Goal: Task Accomplishment & Management: Use online tool/utility

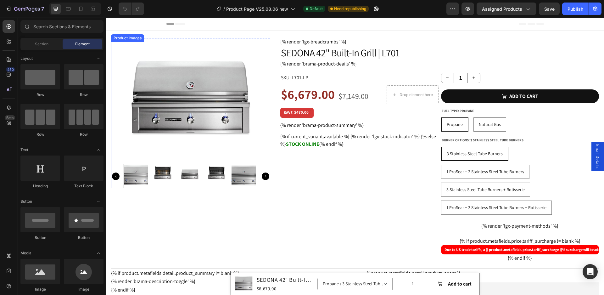
click at [194, 129] on img at bounding box center [190, 102] width 159 height 120
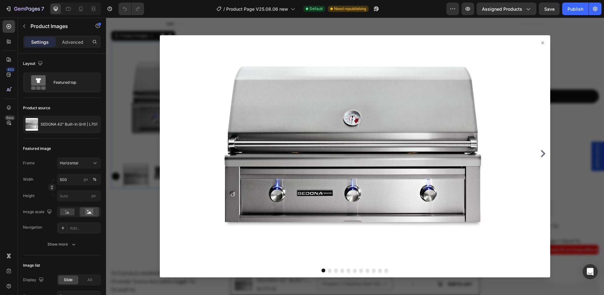
click at [542, 43] on icon at bounding box center [543, 43] width 3 height 3
click at [542, 44] on icon at bounding box center [543, 43] width 3 height 3
click at [540, 44] on icon at bounding box center [542, 42] width 5 height 5
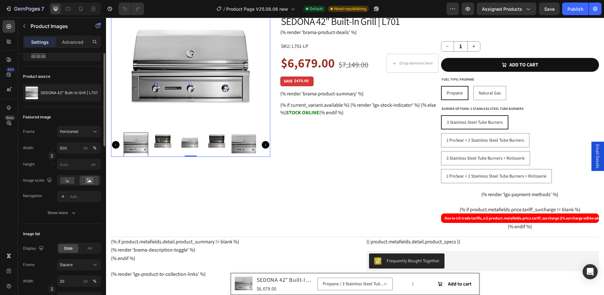
scroll to position [63, 0]
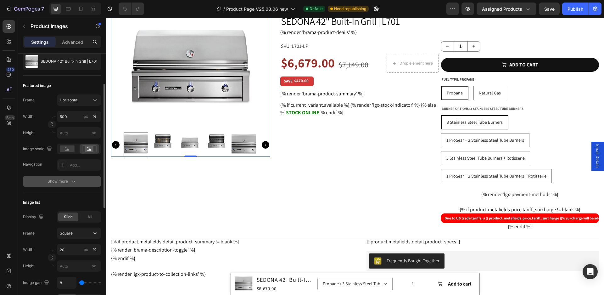
click at [75, 183] on icon "button" at bounding box center [74, 181] width 6 height 6
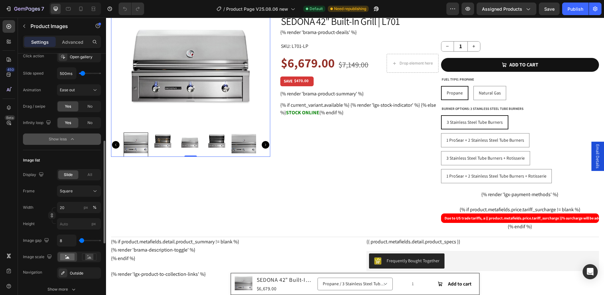
scroll to position [283, 0]
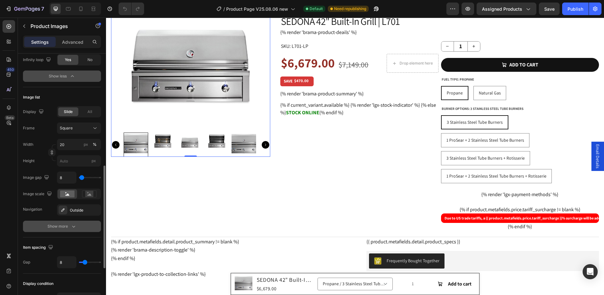
click at [68, 228] on div "Show more" at bounding box center [62, 226] width 29 height 6
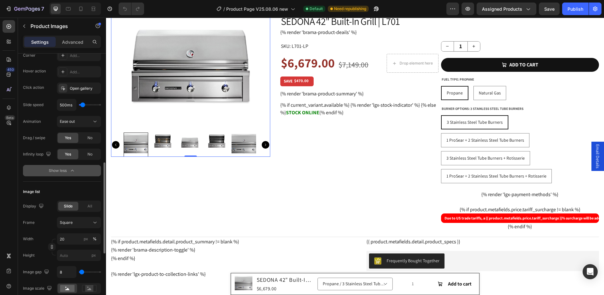
scroll to position [220, 0]
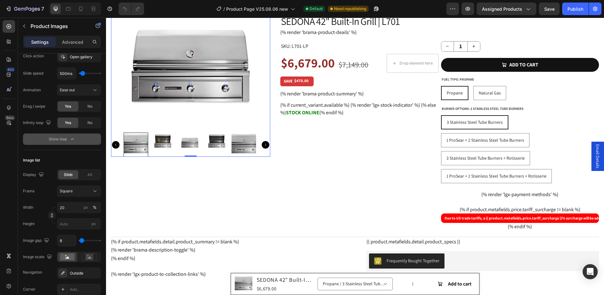
click at [180, 146] on img at bounding box center [190, 145] width 25 height 25
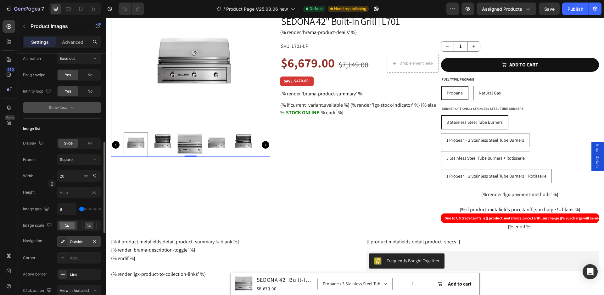
scroll to position [283, 0]
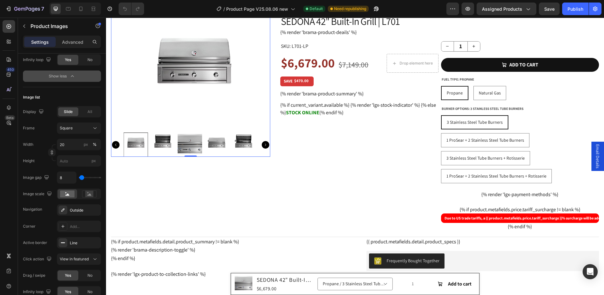
click at [220, 58] on img at bounding box center [194, 70] width 159 height 120
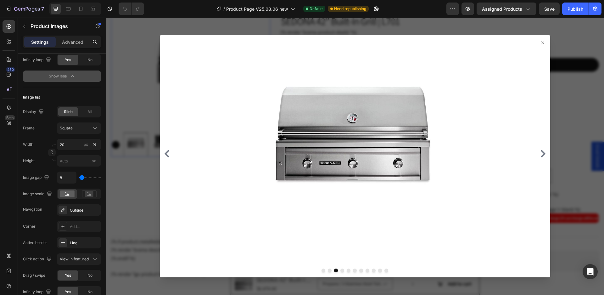
click at [542, 42] on icon at bounding box center [543, 43] width 3 height 3
click at [540, 42] on icon at bounding box center [542, 42] width 5 height 5
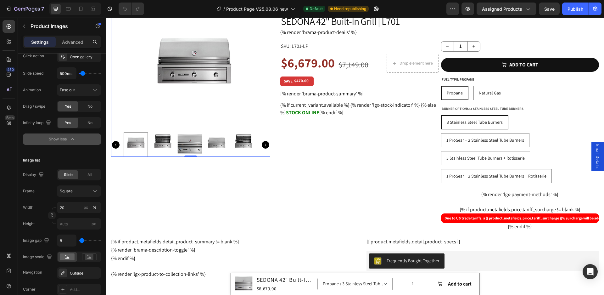
scroll to position [252, 0]
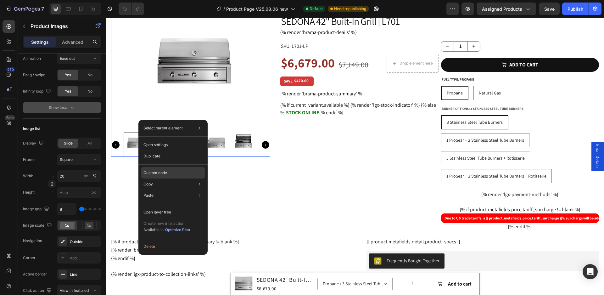
click at [159, 174] on p "Custom code" at bounding box center [156, 173] width 24 height 6
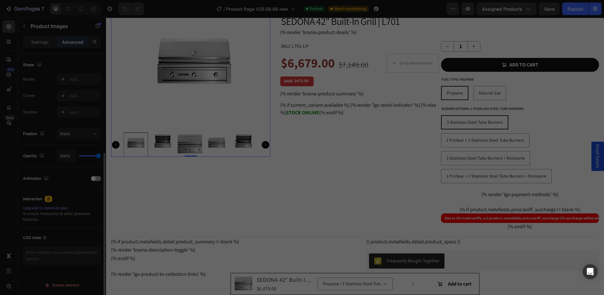
scroll to position [161, 0]
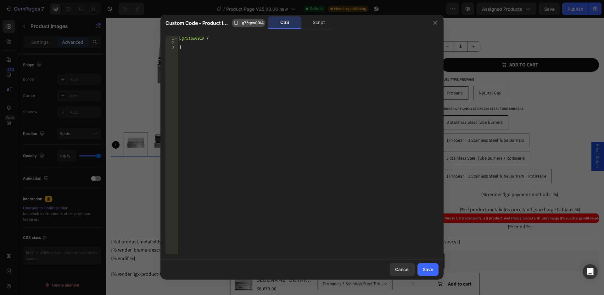
click at [257, 23] on span ".g75tpw09IA" at bounding box center [252, 23] width 23 height 6
click at [318, 23] on div "Script" at bounding box center [318, 22] width 33 height 13
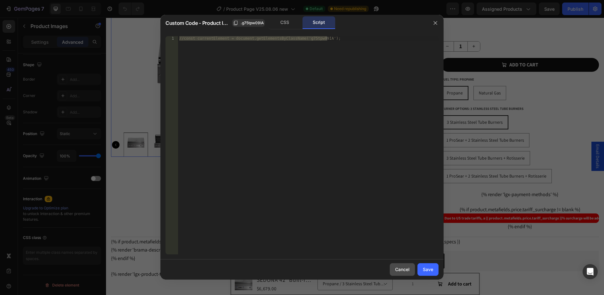
click at [401, 268] on div "Cancel" at bounding box center [402, 269] width 14 height 7
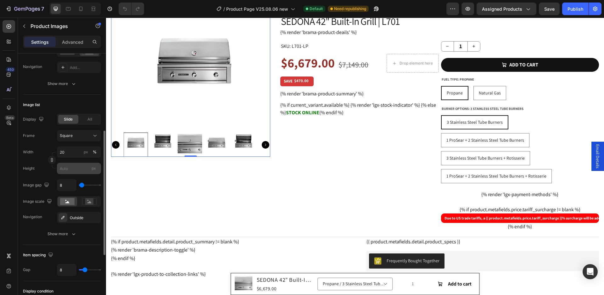
scroll to position [192, 0]
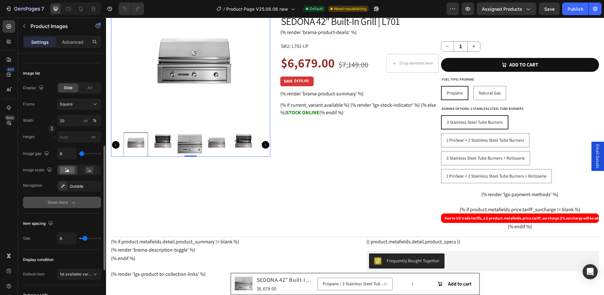
click at [72, 204] on icon "button" at bounding box center [74, 202] width 6 height 6
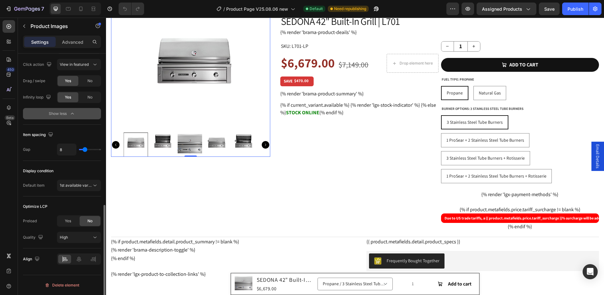
scroll to position [300, 0]
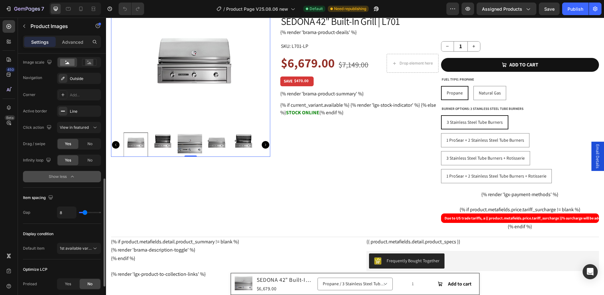
click at [196, 73] on img at bounding box center [194, 70] width 159 height 120
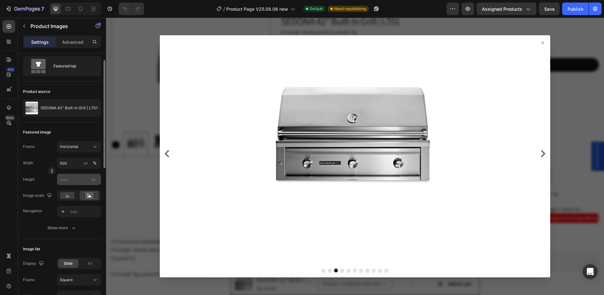
scroll to position [0, 0]
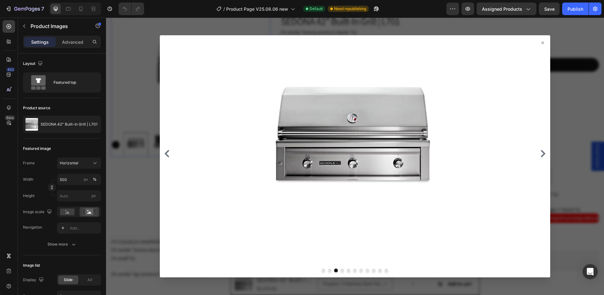
click at [540, 41] on icon at bounding box center [542, 42] width 5 height 5
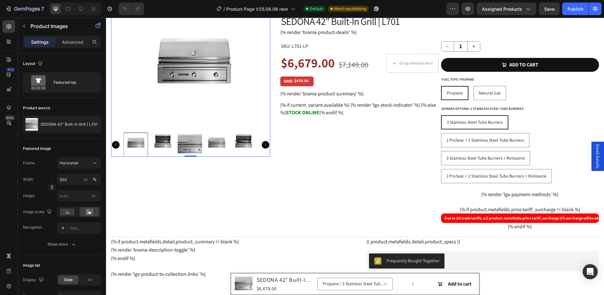
click at [253, 154] on img at bounding box center [244, 145] width 25 height 25
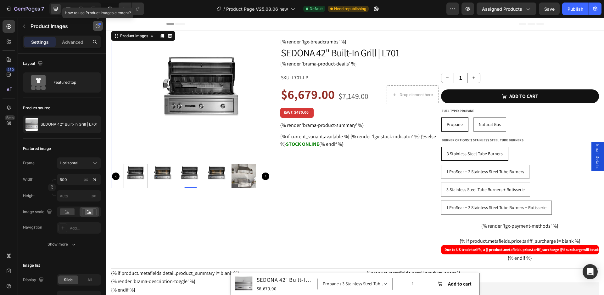
click at [96, 23] on icon "button" at bounding box center [97, 25] width 5 height 5
click at [201, 97] on img at bounding box center [201, 102] width 159 height 120
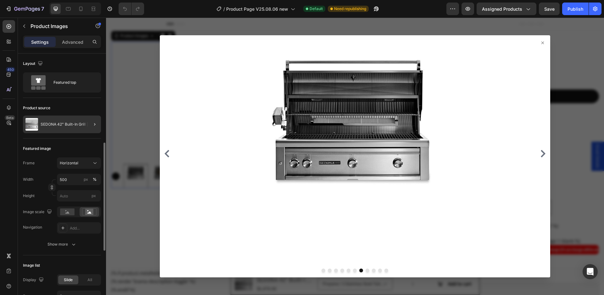
scroll to position [63, 0]
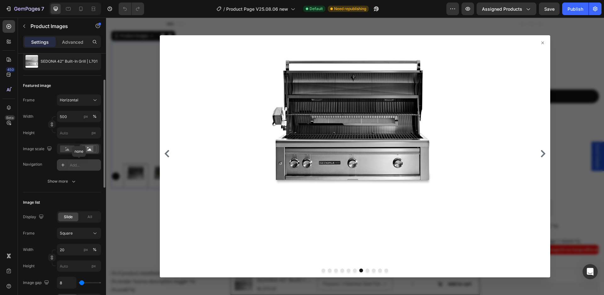
click at [70, 167] on div "Add..." at bounding box center [85, 165] width 30 height 6
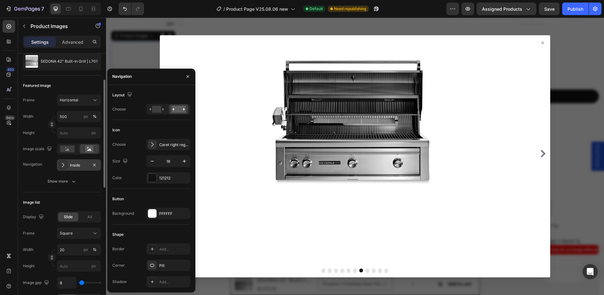
click at [541, 39] on div at bounding box center [355, 156] width 391 height 242
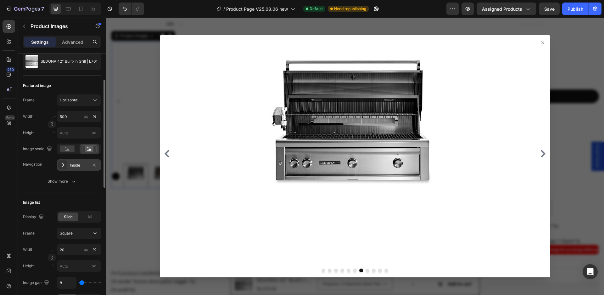
click at [540, 40] on div at bounding box center [355, 156] width 391 height 242
click at [540, 42] on icon at bounding box center [542, 42] width 5 height 5
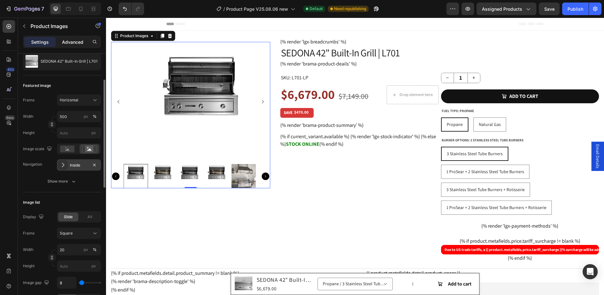
click at [77, 40] on p "Advanced" at bounding box center [72, 42] width 21 height 7
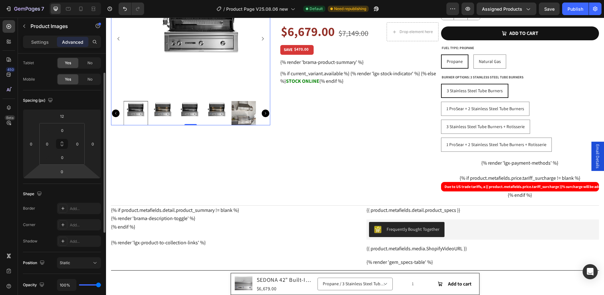
scroll to position [0, 0]
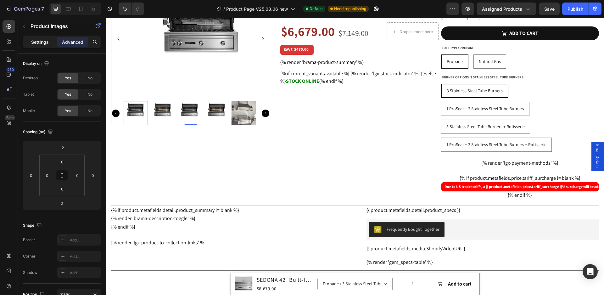
click at [40, 43] on p "Settings" at bounding box center [40, 42] width 18 height 7
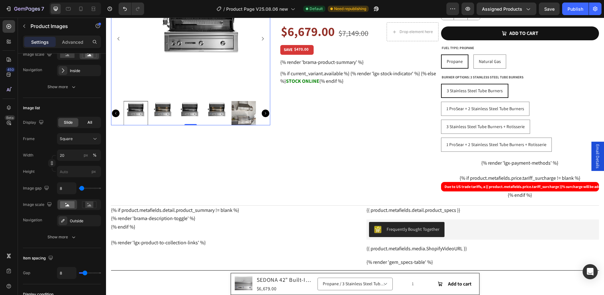
scroll to position [220, 0]
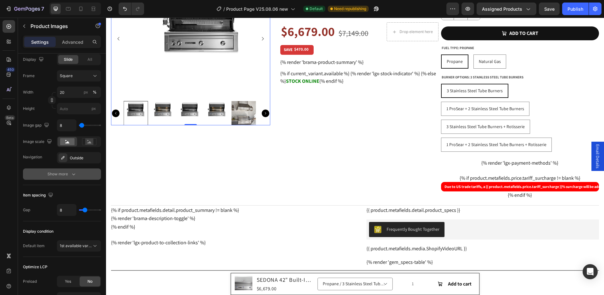
click at [66, 175] on div "Show more" at bounding box center [62, 174] width 29 height 6
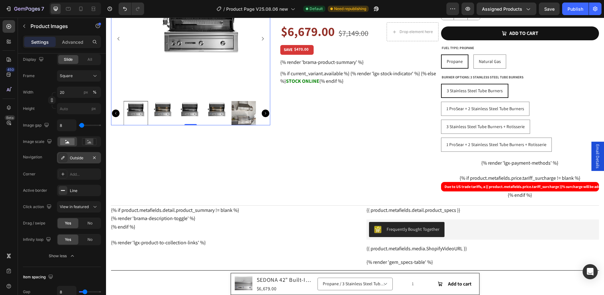
click at [71, 156] on div "Outside" at bounding box center [79, 158] width 18 height 6
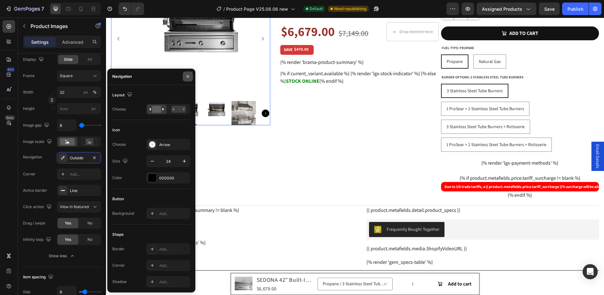
click at [187, 74] on button "button" at bounding box center [188, 76] width 10 height 10
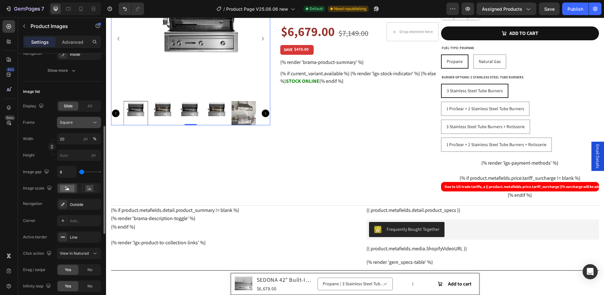
scroll to position [111, 0]
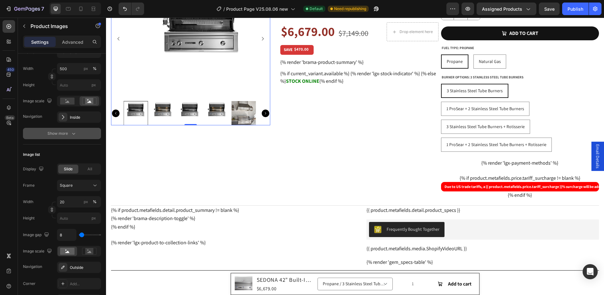
click at [71, 135] on icon "button" at bounding box center [74, 133] width 6 height 6
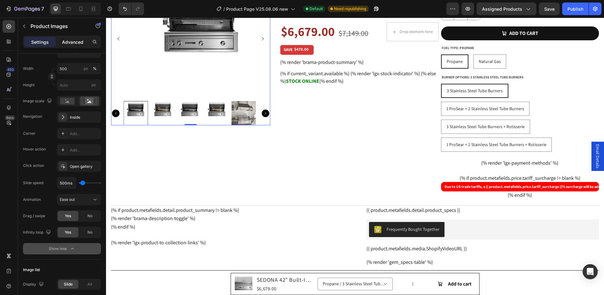
click at [67, 41] on p "Advanced" at bounding box center [72, 42] width 21 height 7
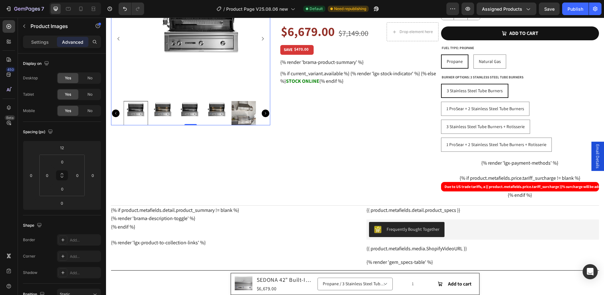
scroll to position [0, 0]
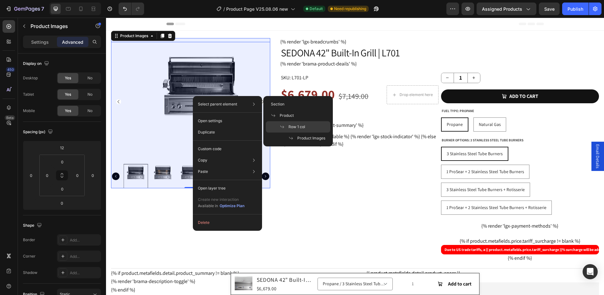
click at [288, 126] on span at bounding box center [284, 126] width 9 height 5
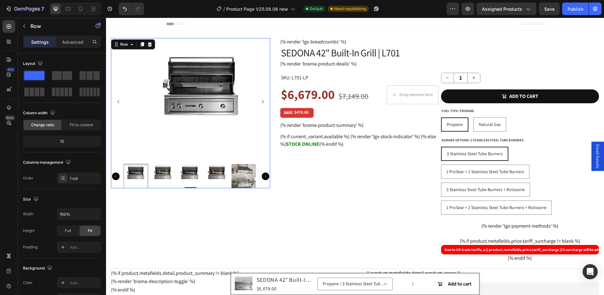
scroll to position [94, 0]
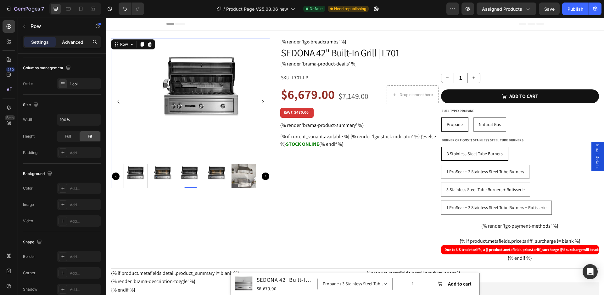
click at [70, 41] on p "Advanced" at bounding box center [72, 42] width 21 height 7
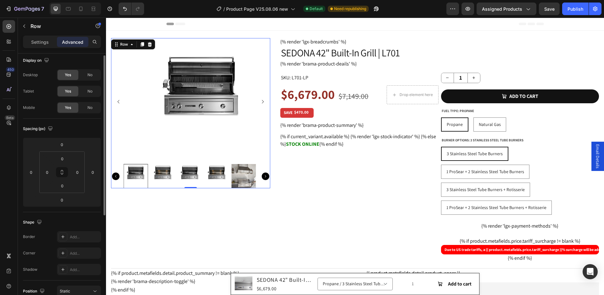
scroll to position [0, 0]
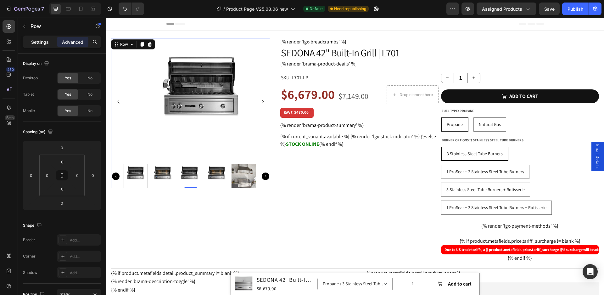
click at [39, 41] on p "Settings" at bounding box center [40, 42] width 18 height 7
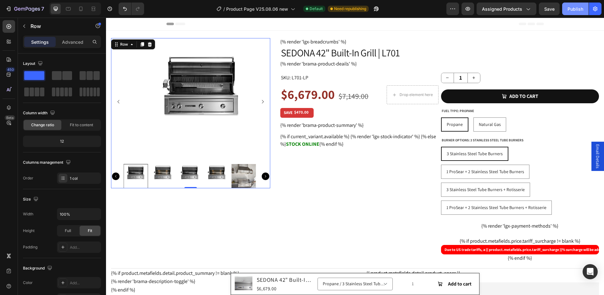
click at [571, 6] on div "Publish" at bounding box center [576, 9] width 16 height 7
